Goal: Task Accomplishment & Management: Complete application form

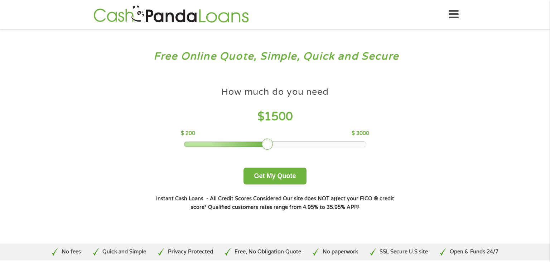
drag, startPoint x: 236, startPoint y: 142, endPoint x: 268, endPoint y: 144, distance: 31.6
click at [268, 144] on div at bounding box center [267, 143] width 11 height 11
click at [272, 178] on button "Get My Quote" at bounding box center [275, 175] width 63 height 17
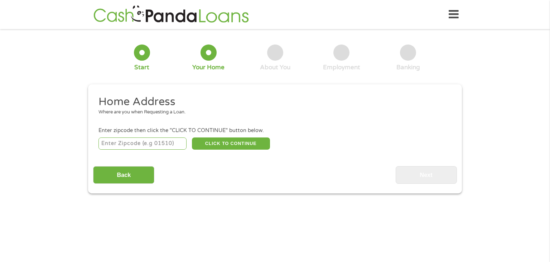
click at [156, 147] on input "number" at bounding box center [143, 143] width 89 height 12
type input "29909"
click at [140, 178] on input "Back" at bounding box center [123, 175] width 61 height 18
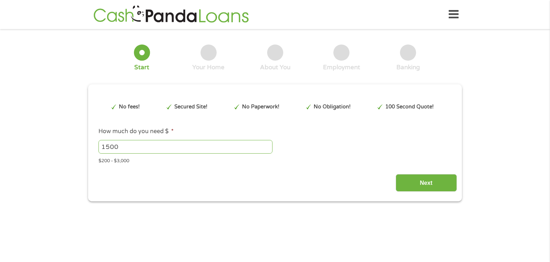
scroll to position [3, 3]
click at [179, 140] on input "1500" at bounding box center [186, 147] width 174 height 14
type input "1454"
click at [435, 182] on input "Next" at bounding box center [426, 183] width 61 height 18
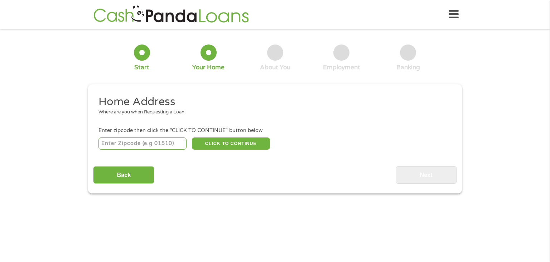
click at [171, 143] on input "number" at bounding box center [143, 143] width 89 height 12
type input "29909"
click at [234, 145] on button "CLICK TO CONTINUE" at bounding box center [231, 143] width 78 height 12
type input "29909"
type input "Okatie"
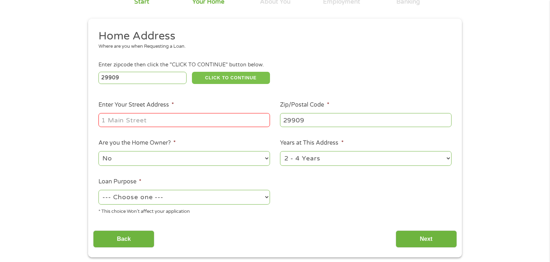
scroll to position [66, 0]
click at [172, 118] on input "Enter Your Street Address *" at bounding box center [185, 120] width 172 height 14
type input "29 S Campus Dr"
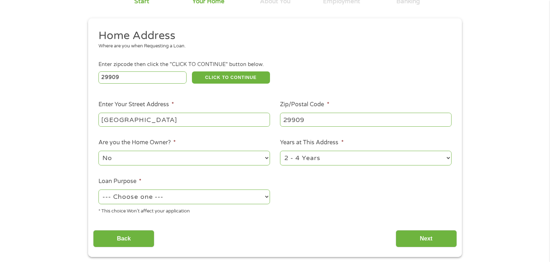
click at [168, 194] on select "--- Choose one --- Pay Bills Debt Consolidation Home Improvement Major Purchase…" at bounding box center [185, 196] width 172 height 15
select select "medicalexpenses"
click at [99, 190] on select "--- Choose one --- Pay Bills Debt Consolidation Home Improvement Major Purchase…" at bounding box center [185, 196] width 172 height 15
click at [412, 240] on input "Next" at bounding box center [426, 239] width 61 height 18
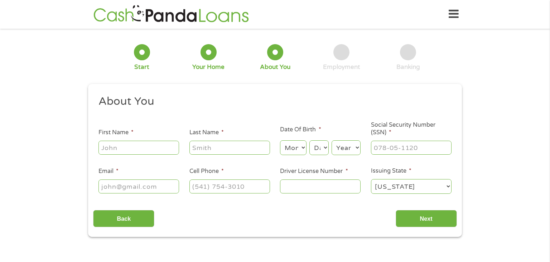
scroll to position [0, 0]
click at [174, 152] on input "First Name *" at bounding box center [139, 148] width 81 height 14
type input "Krislynn"
type input "Padgett"
type input "infinitebeast43@gmail.com"
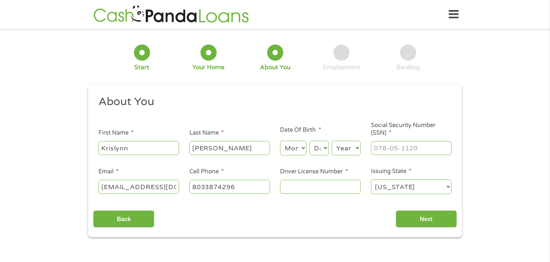
type input "(803) 387-4296"
click at [287, 150] on select "Month 1 2 3 4 5 6 7 8 9 10 11 12" at bounding box center [293, 147] width 26 height 15
select select "12"
click at [280, 141] on select "Month 1 2 3 4 5 6 7 8 9 10 11 12" at bounding box center [293, 147] width 26 height 15
click at [321, 147] on select "Day 1 2 3 4 5 6 7 8 9 10 11 12 13 14 15 16 17 18 19 20 21 22 23 24 25 26 27 28 …" at bounding box center [319, 147] width 19 height 15
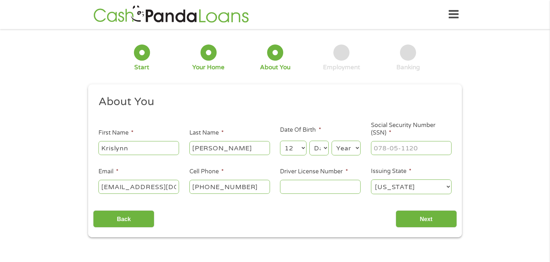
select select "14"
click at [310, 141] on select "Day 1 2 3 4 5 6 7 8 9 10 11 12 13 14 15 16 17 18 19 20 21 22 23 24 25 26 27 28 …" at bounding box center [319, 147] width 19 height 15
click at [347, 148] on select "Year 2007 2006 2005 2004 2003 2002 2001 2000 1999 1998 1997 1996 1995 1994 1993…" at bounding box center [346, 147] width 29 height 15
select select "2006"
click at [332, 141] on select "Year 2007 2006 2005 2004 2003 2002 2001 2000 1999 1998 1997 1996 1995 1994 1993…" at bounding box center [346, 147] width 29 height 15
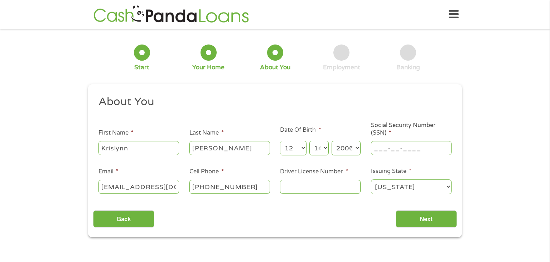
click at [417, 147] on input "___-__-____" at bounding box center [411, 148] width 81 height 14
type input "550-56-5583"
click at [318, 192] on input "Driver License Number *" at bounding box center [320, 187] width 81 height 14
click at [309, 191] on input "Driver License Number *" at bounding box center [320, 187] width 81 height 14
type input "104165031"
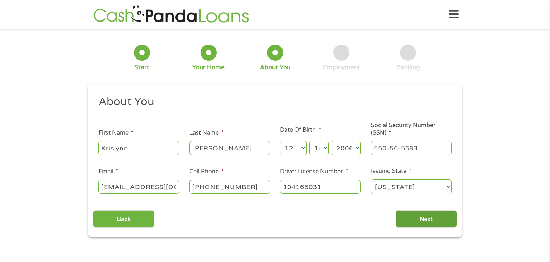
click at [433, 222] on input "Next" at bounding box center [426, 219] width 61 height 18
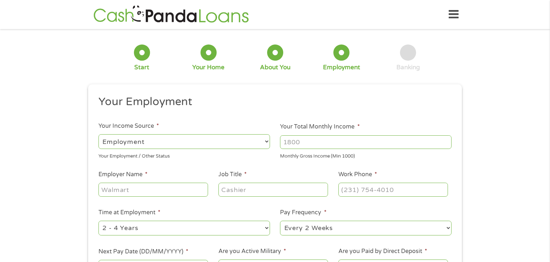
scroll to position [3, 3]
click at [256, 140] on select "--- Choose one --- Employment Self Employed Benefits" at bounding box center [185, 141] width 172 height 15
select select "benefits"
click at [99, 134] on select "--- Choose one --- Employment Self Employed Benefits" at bounding box center [185, 141] width 172 height 15
type input "Other"
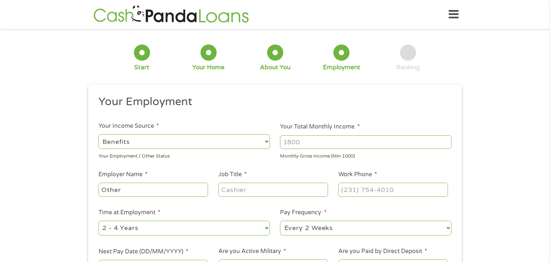
type input "(803) 387-4296"
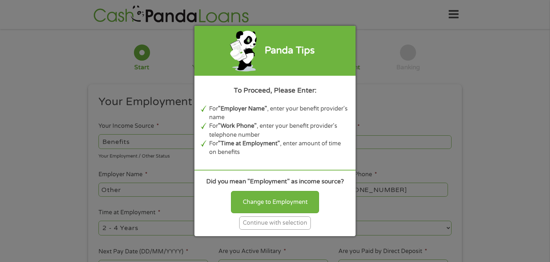
click at [271, 223] on div "Continue with selection" at bounding box center [275, 222] width 72 height 13
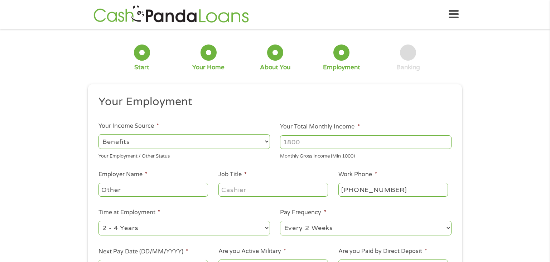
click at [324, 146] on input "Your Total Monthly Income *" at bounding box center [366, 142] width 172 height 14
type input "1000"
click at [189, 192] on input "Other" at bounding box center [154, 189] width 110 height 14
type input "O"
type input "SSI"
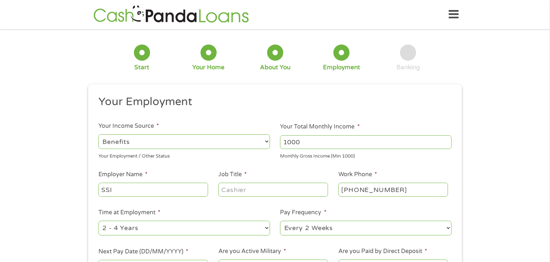
click at [251, 192] on input "Job Title *" at bounding box center [274, 189] width 110 height 14
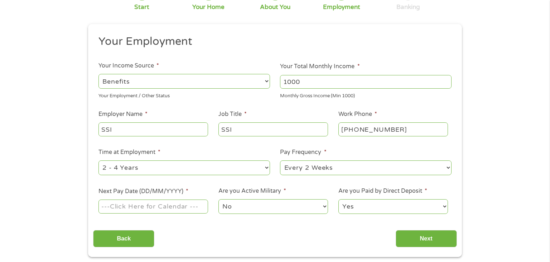
scroll to position [60, 0]
type input "SSI"
click at [189, 207] on input "Next Pay Date (DD/MM/YYYY) *" at bounding box center [154, 206] width 110 height 14
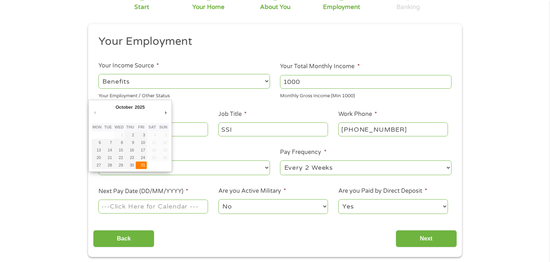
type input "31/10/2025"
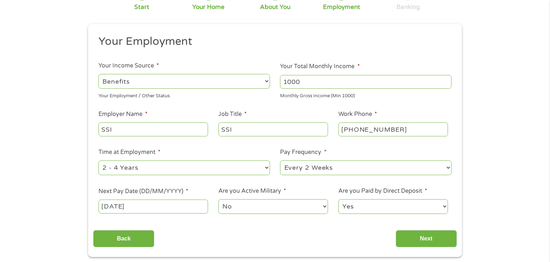
click at [265, 204] on select "No Yes" at bounding box center [274, 206] width 110 height 15
click at [417, 242] on input "Next" at bounding box center [426, 239] width 61 height 18
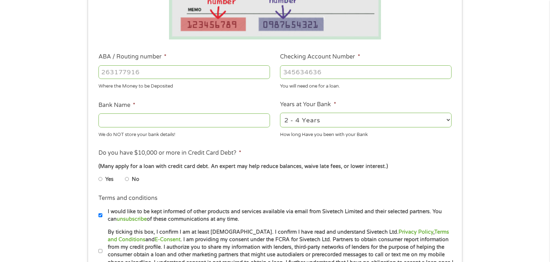
scroll to position [178, 0]
click at [130, 178] on li "No" at bounding box center [138, 179] width 26 height 14
click at [126, 181] on input "No" at bounding box center [127, 178] width 4 height 11
radio input "true"
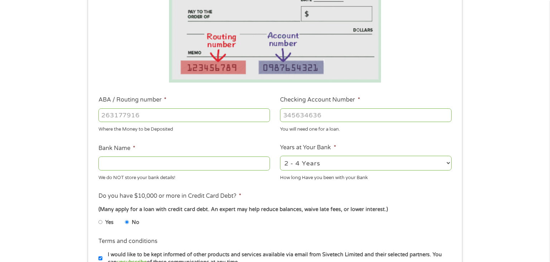
scroll to position [134, 0]
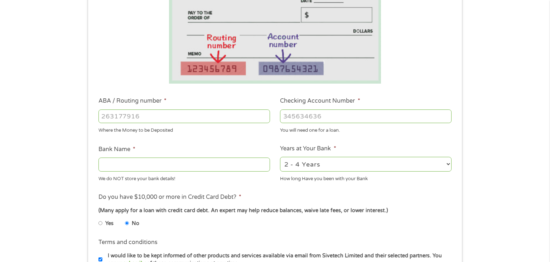
click at [166, 114] on input "ABA / Routing number *" at bounding box center [185, 116] width 172 height 14
type input "031101279"
type input "THE BANCORP BANK"
type input "031101279"
click at [341, 115] on input "Checking Account Number *" at bounding box center [366, 116] width 172 height 14
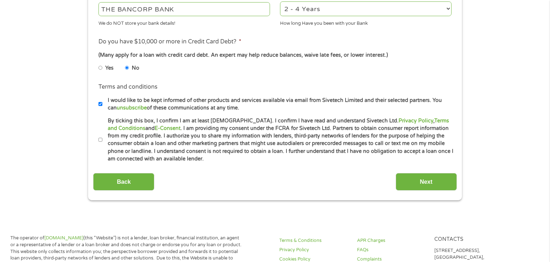
scroll to position [290, 0]
type input "766181560992"
click at [100, 139] on input "By ticking this box, I confirm I am at least 18 years old. I confirm I have rea…" at bounding box center [101, 138] width 4 height 11
checkbox input "true"
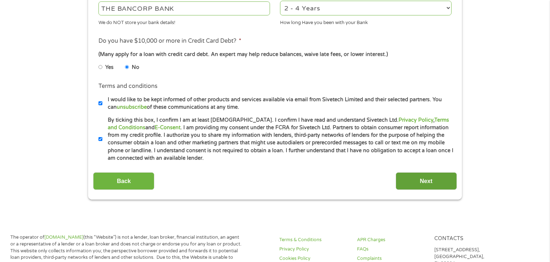
click at [426, 184] on input "Next" at bounding box center [426, 181] width 61 height 18
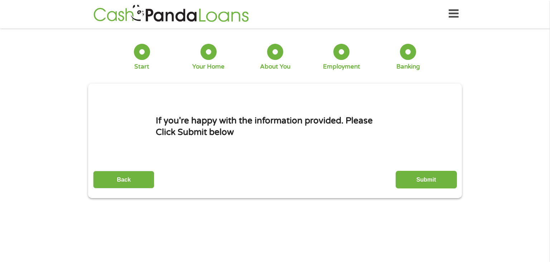
scroll to position [0, 0]
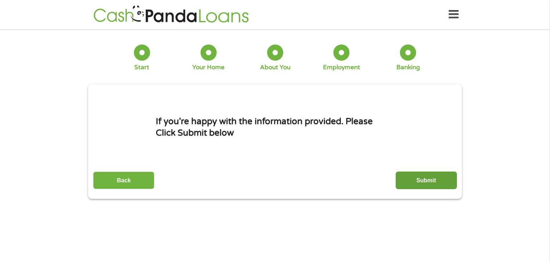
click at [416, 178] on input "Submit" at bounding box center [426, 180] width 61 height 18
